Goal: Task Accomplishment & Management: Manage account settings

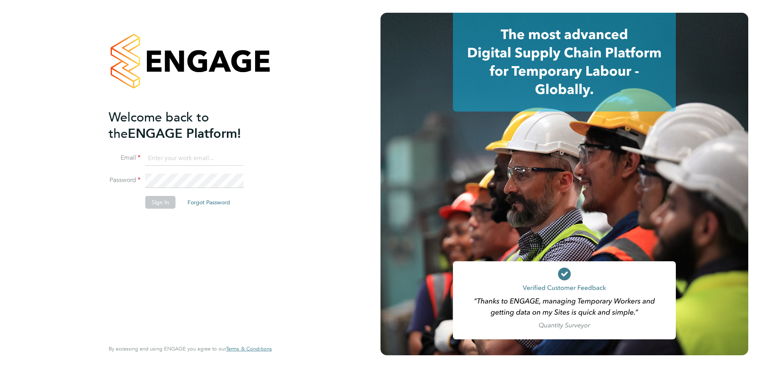
type input "rhyscook@buildingcareersuk.com"
click at [177, 222] on div "Welcome back to the ENGAGE Platform! Email rhyscook@buildingcareersuk.com Passw…" at bounding box center [186, 223] width 155 height 229
click at [165, 205] on button "Sign In" at bounding box center [160, 202] width 30 height 13
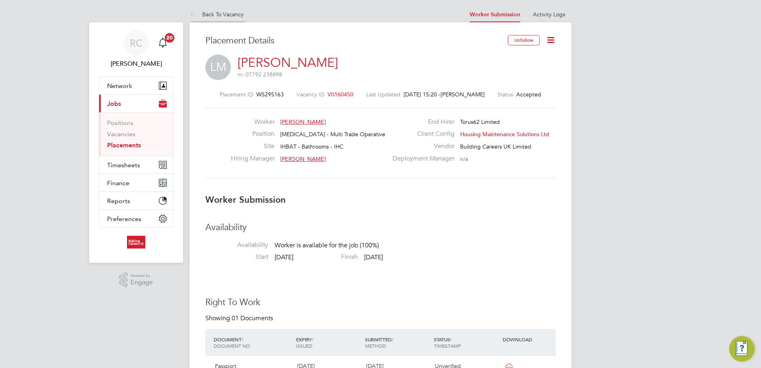
click at [213, 14] on link "Back To Vacancy" at bounding box center [216, 14] width 54 height 7
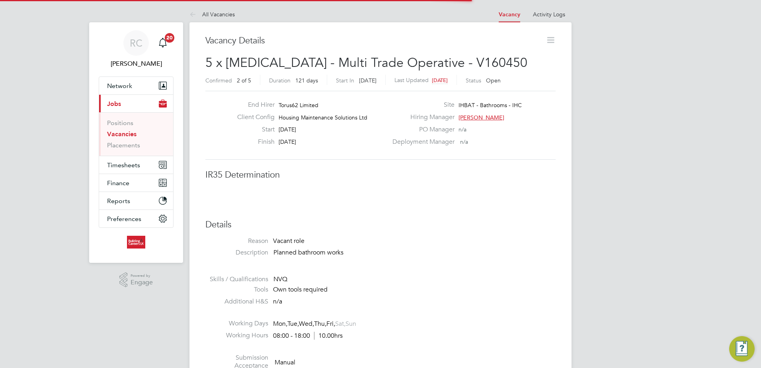
scroll to position [4, 4]
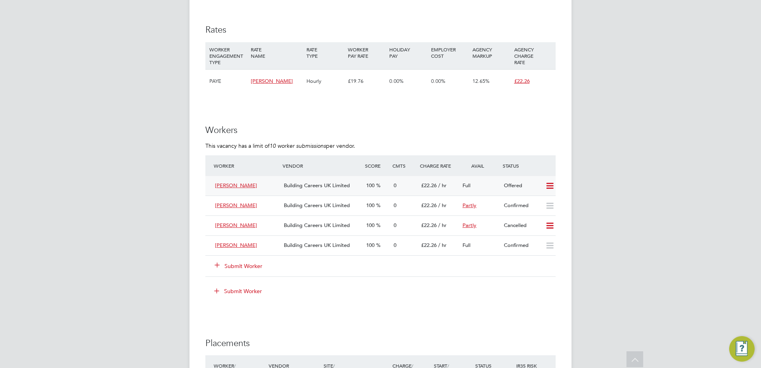
click at [552, 184] on icon at bounding box center [550, 186] width 10 height 6
click at [339, 185] on span "Building Careers UK Limited" at bounding box center [317, 185] width 66 height 7
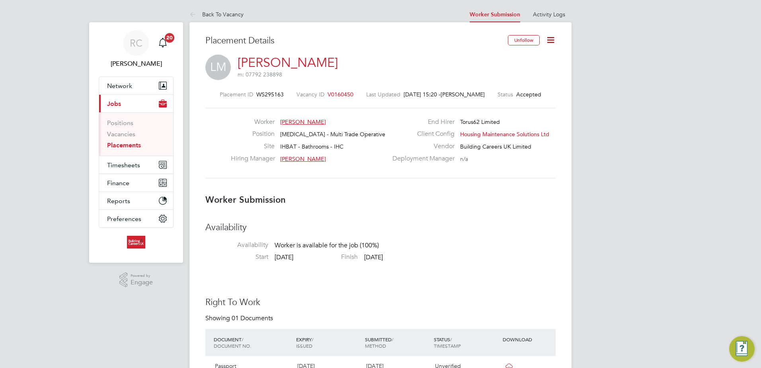
click at [555, 39] on icon at bounding box center [550, 40] width 10 height 10
click at [496, 61] on li "Edit Worker Submission e" at bounding box center [517, 58] width 74 height 11
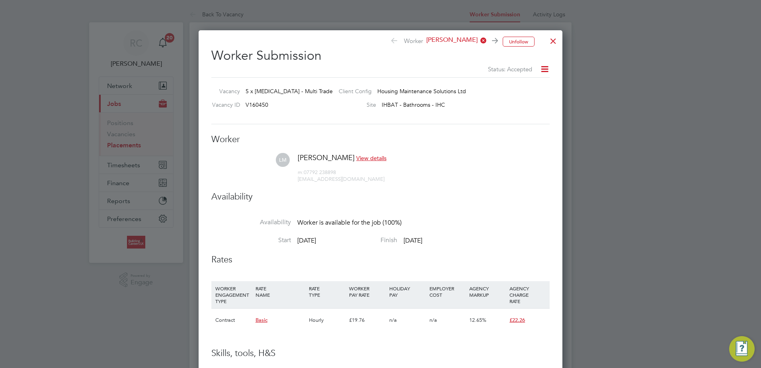
click at [541, 67] on icon at bounding box center [544, 69] width 10 height 10
click at [528, 120] on li "Cancel" at bounding box center [531, 121] width 34 height 11
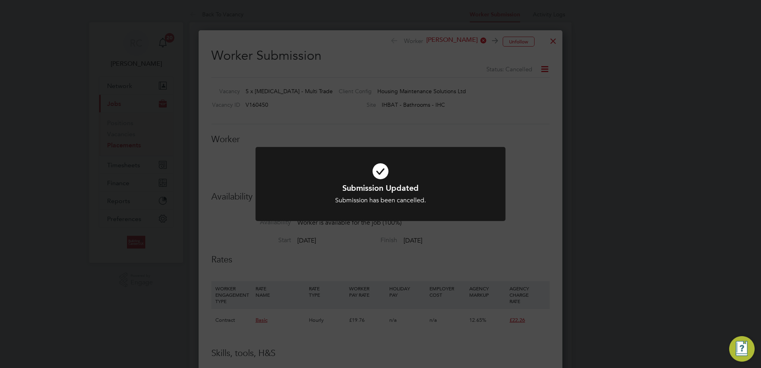
click at [384, 171] on icon at bounding box center [380, 171] width 207 height 31
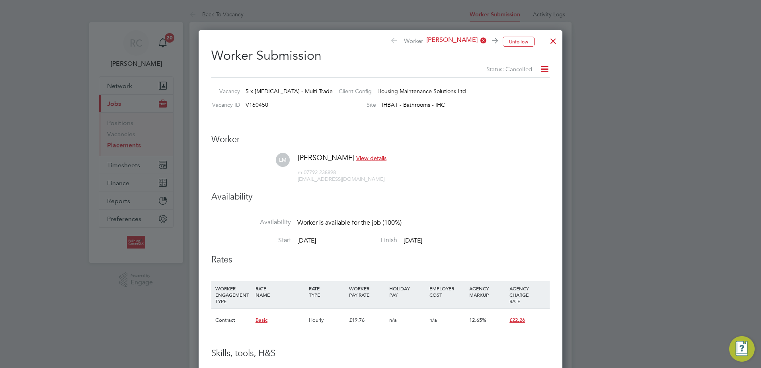
click at [556, 45] on div at bounding box center [553, 39] width 14 height 14
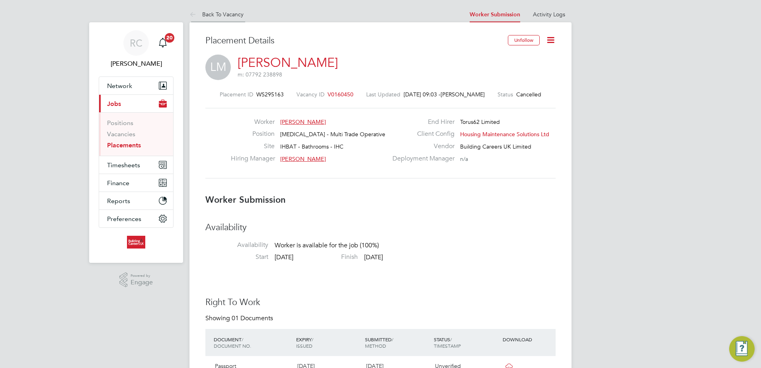
click at [211, 10] on li "Back To Vacancy" at bounding box center [216, 14] width 54 height 16
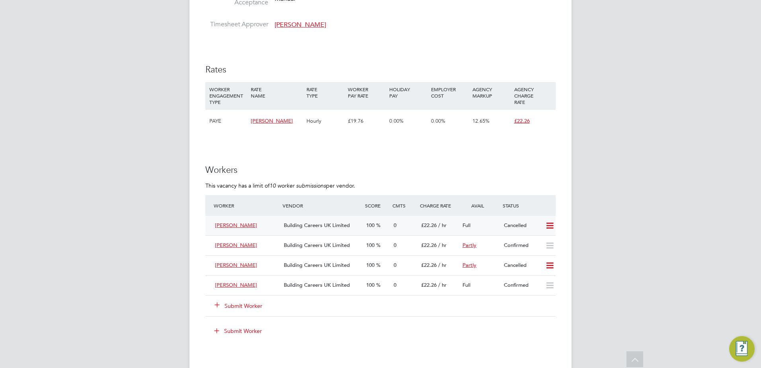
click at [554, 226] on icon at bounding box center [550, 225] width 10 height 6
click at [579, 204] on div "RC [PERSON_NAME] Notifications 20 Applications: Network Team Members Businesses…" at bounding box center [380, 201] width 761 height 1198
click at [368, 224] on span "100" at bounding box center [370, 225] width 8 height 7
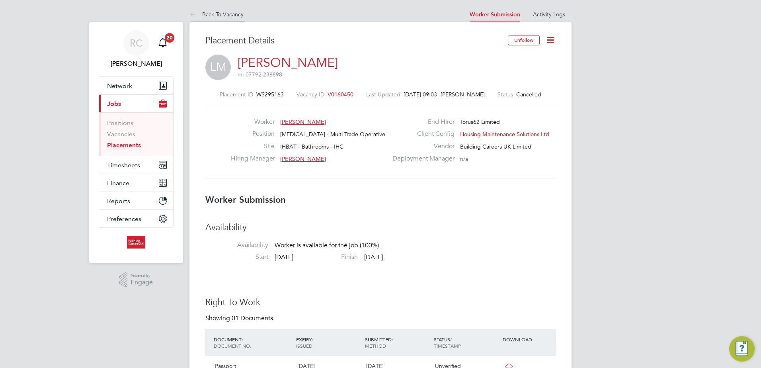
click at [213, 15] on link "Back To Vacancy" at bounding box center [216, 14] width 54 height 7
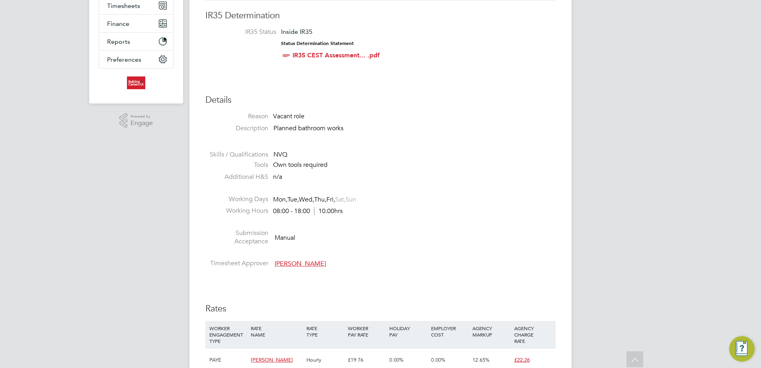
scroll to position [358, 0]
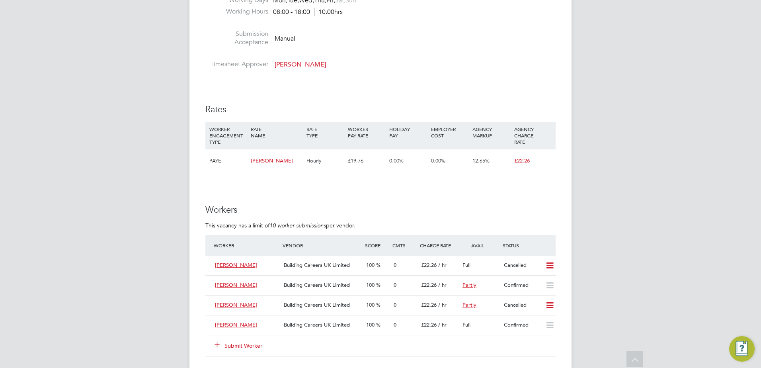
click at [605, 215] on div "RC [PERSON_NAME] Notifications 20 Applications: Network Team Members Businesses…" at bounding box center [380, 241] width 761 height 1198
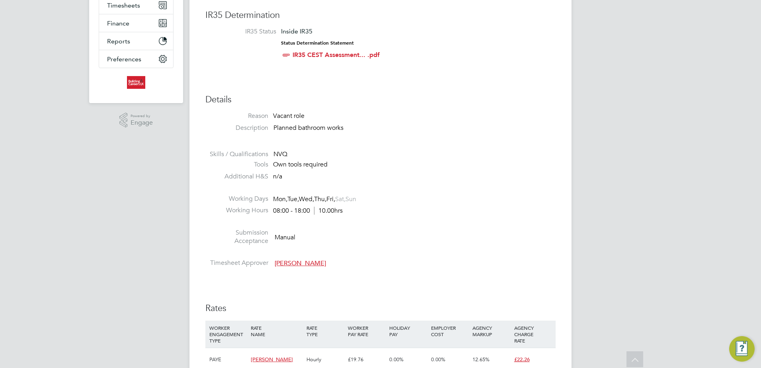
scroll to position [159, 0]
